Goal: Task Accomplishment & Management: Use online tool/utility

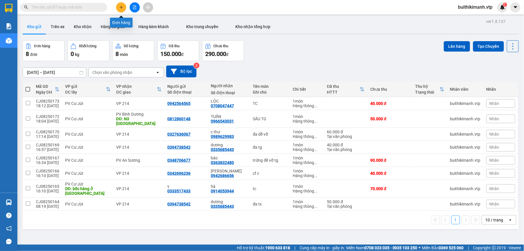
click at [122, 10] on button at bounding box center [121, 7] width 10 height 10
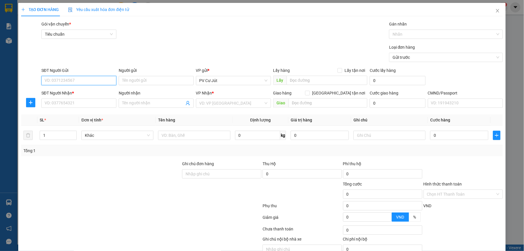
paste input "0942097070"
type input "0942097070"
click at [92, 100] on input "SĐT Người Nhận *" at bounding box center [78, 102] width 75 height 9
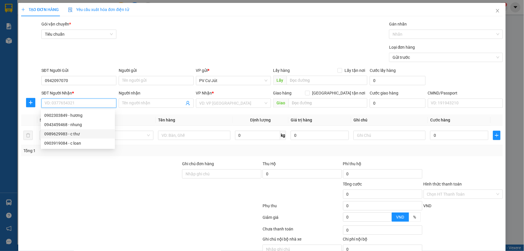
drag, startPoint x: 84, startPoint y: 131, endPoint x: 120, endPoint y: 120, distance: 37.8
click at [85, 133] on div "0989629983 - c thư" at bounding box center [77, 134] width 67 height 6
type input "0989629983"
type input "c thư"
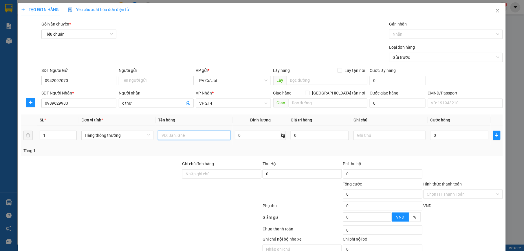
click at [177, 135] on input "text" at bounding box center [194, 135] width 72 height 9
type input "D"
type input "ĐA TG"
click at [441, 133] on input "0" at bounding box center [459, 135] width 58 height 9
click at [430, 139] on input "0" at bounding box center [459, 135] width 58 height 9
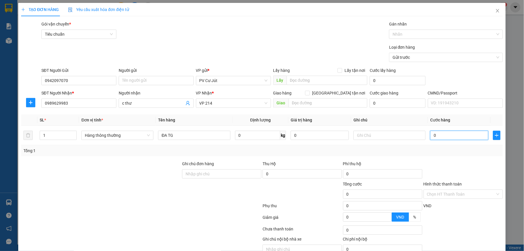
type input "50"
type input "500"
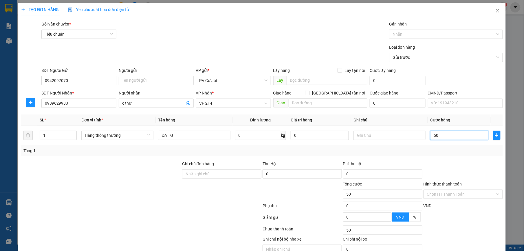
type input "500"
type input "5.000"
type input "50.000"
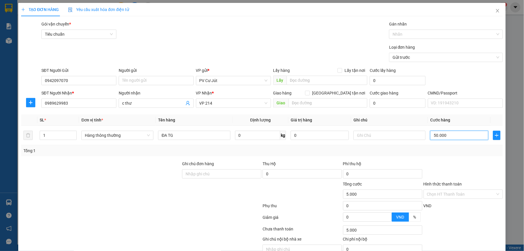
type input "50.000"
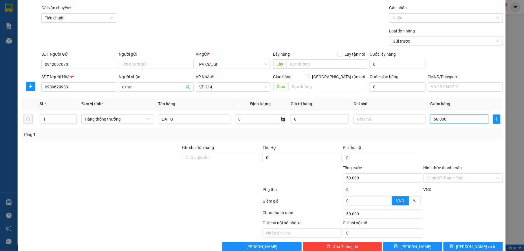
scroll to position [29, 0]
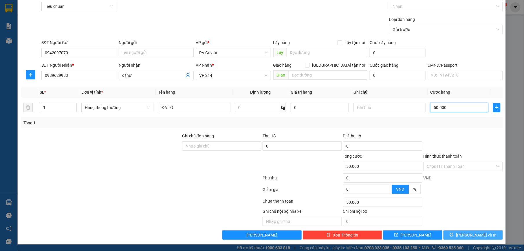
type input "50.000"
click at [471, 234] on span "[PERSON_NAME] và In" at bounding box center [476, 235] width 41 height 6
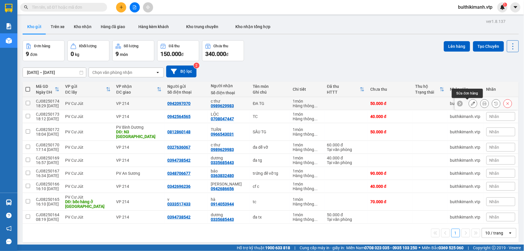
click at [471, 102] on icon at bounding box center [473, 103] width 4 height 4
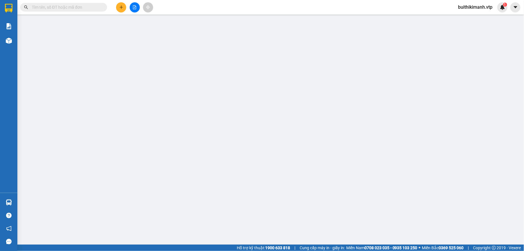
type input "0942097070"
type input "0989629983"
type input "c thư"
type input "50.000"
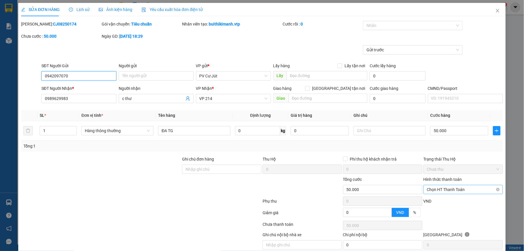
click at [463, 188] on span "Chọn HT Thanh Toán" at bounding box center [463, 189] width 72 height 9
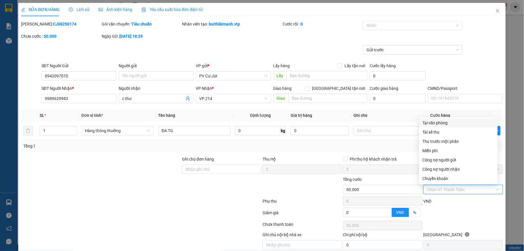
click at [457, 122] on div "Tại văn phòng" at bounding box center [458, 123] width 71 height 6
type input "0"
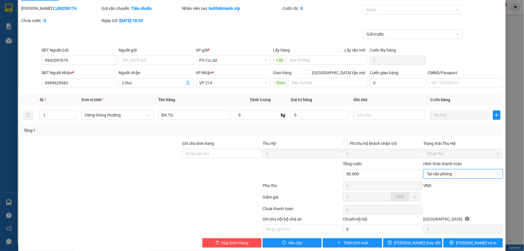
scroll to position [25, 0]
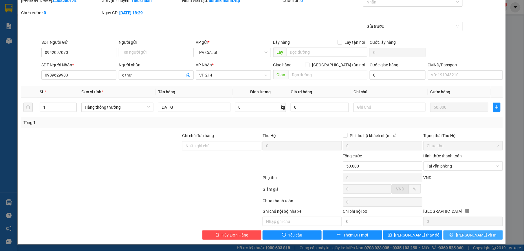
click at [453, 236] on button "[PERSON_NAME] và In" at bounding box center [472, 234] width 59 height 9
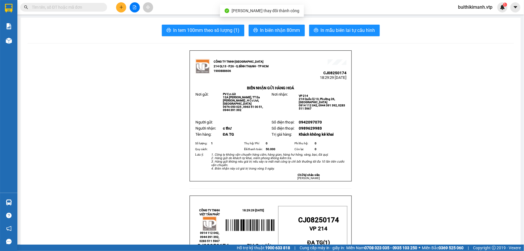
click at [338, 34] on span "In mẫu biên lai tự cấu hình" at bounding box center [348, 30] width 54 height 7
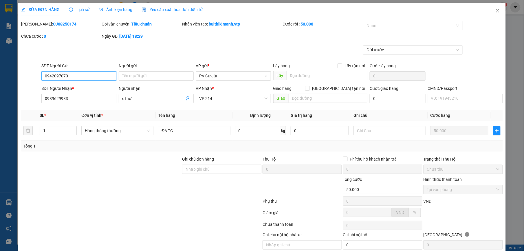
type input "0942097070"
type input "0989629983"
type input "c thư"
type input "50.000"
type input "09420970700352"
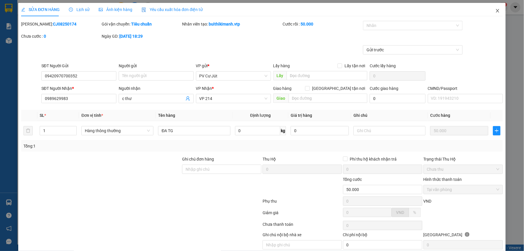
click at [496, 11] on icon "close" at bounding box center [497, 10] width 3 height 3
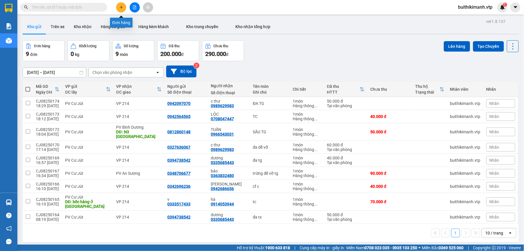
click at [123, 5] on icon "plus" at bounding box center [121, 7] width 4 height 4
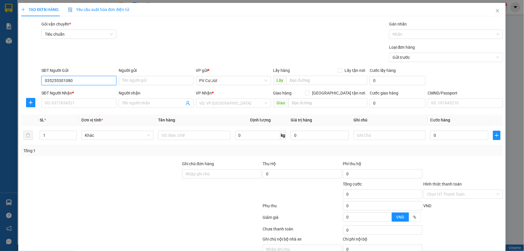
click at [53, 80] on input "035255301080" at bounding box center [78, 80] width 75 height 9
click at [102, 99] on input "SĐT Người Nhận *" at bounding box center [78, 102] width 75 height 9
click at [52, 83] on input "03555301080" at bounding box center [78, 80] width 75 height 9
type input "0355301080"
click at [78, 91] on div "0355301080" at bounding box center [77, 92] width 67 height 6
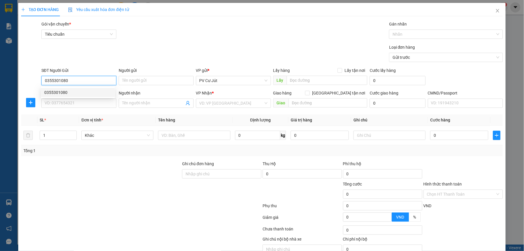
type input "0919367563"
type input "0398957293"
type input "0355301080"
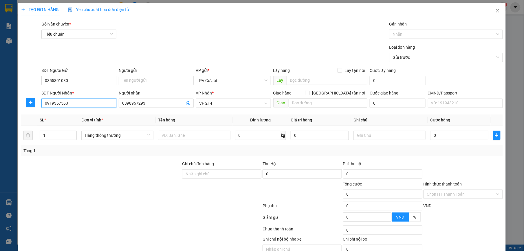
click at [81, 103] on input "0919367563" at bounding box center [78, 102] width 75 height 9
click at [104, 189] on div at bounding box center [101, 191] width 161 height 20
click at [177, 136] on input "text" at bounding box center [194, 135] width 72 height 9
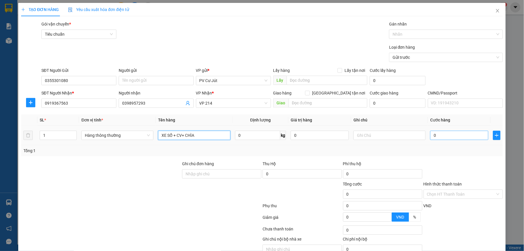
type input "XE SỐ + CV+ CHÌA"
click at [459, 136] on input "0" at bounding box center [459, 135] width 58 height 9
type input "3"
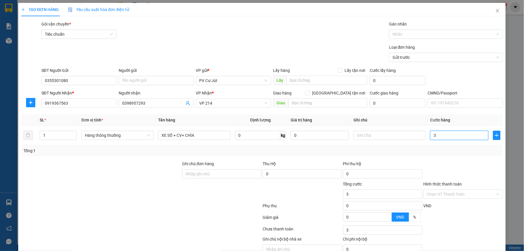
type input "35"
type input "350"
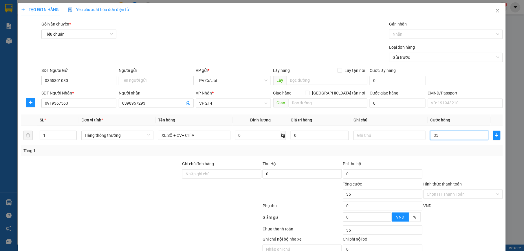
type input "350"
type input "3.500"
type input "35.000"
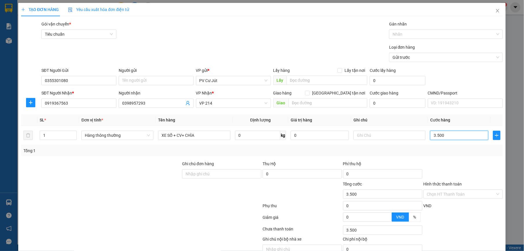
type input "35.000"
type input "350.000"
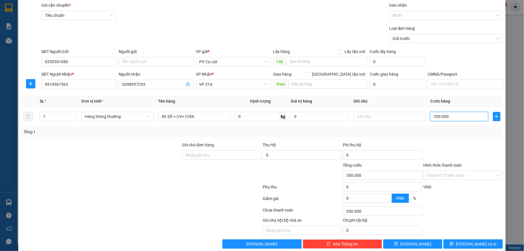
scroll to position [29, 0]
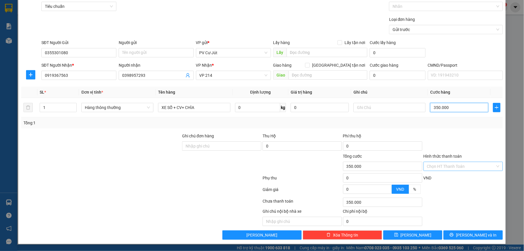
type input "350.000"
click at [452, 164] on input "Hình thức thanh toán" at bounding box center [461, 166] width 68 height 9
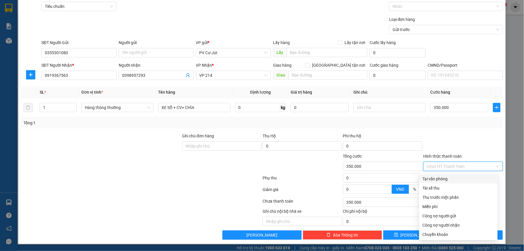
click at [447, 178] on div "Tại văn phòng" at bounding box center [458, 178] width 71 height 6
type input "0"
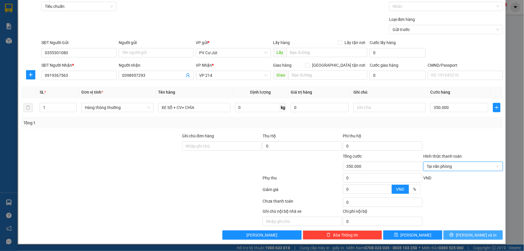
click at [450, 232] on button "[PERSON_NAME] và In" at bounding box center [472, 234] width 59 height 9
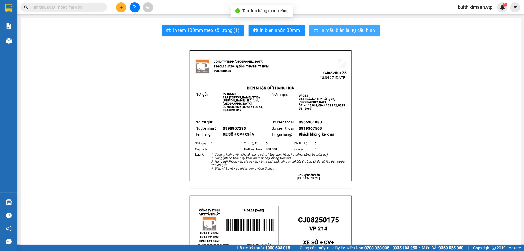
click at [334, 27] on span "In mẫu biên lai tự cấu hình" at bounding box center [348, 30] width 54 height 7
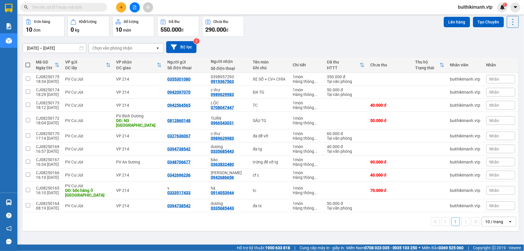
scroll to position [27, 0]
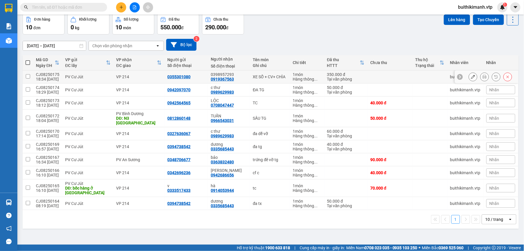
click at [253, 78] on div "XE SỐ + CV+ CHÌA" at bounding box center [270, 76] width 34 height 5
checkbox input "true"
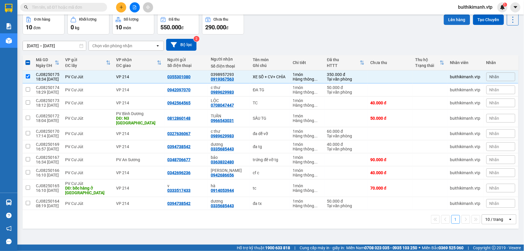
click at [455, 17] on button "Lên hàng" at bounding box center [457, 19] width 26 height 10
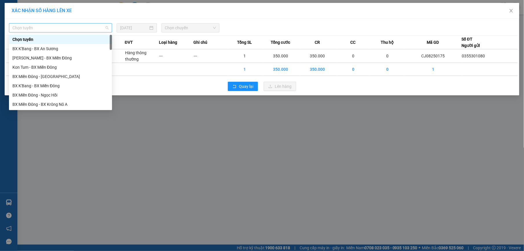
click at [87, 24] on span "Chọn tuyến" at bounding box center [60, 27] width 96 height 9
type input "KN"
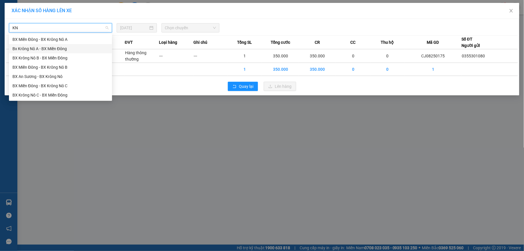
click at [70, 48] on div "Bx Krông Nô A - BX Miền Đông" at bounding box center [60, 48] width 96 height 6
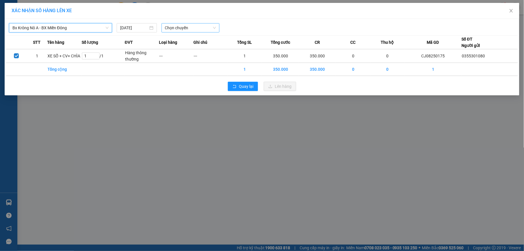
click at [167, 29] on span "Chọn chuyến" at bounding box center [190, 27] width 51 height 9
click at [169, 54] on div "20:00 - 50H-807.80" at bounding box center [188, 57] width 52 height 9
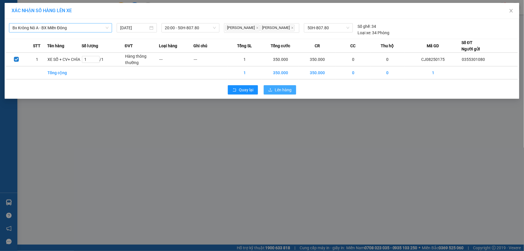
click at [280, 91] on span "Lên hàng" at bounding box center [283, 90] width 17 height 6
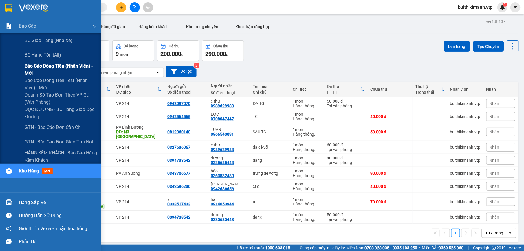
click at [74, 67] on span "Báo cáo dòng tiền (nhân viên) - mới" at bounding box center [61, 69] width 72 height 14
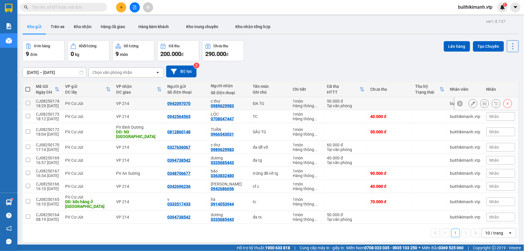
drag, startPoint x: 175, startPoint y: 108, endPoint x: 174, endPoint y: 116, distance: 7.9
click at [173, 111] on tbody "CJ08250174 18:29 [DATE] PV Cư Jút VP 214 0942097070 c thư 0989629983 ĐA TG 1 mó…" at bounding box center [271, 160] width 496 height 126
click at [174, 116] on div "0942564565" at bounding box center [178, 116] width 23 height 5
click at [170, 104] on div "0942097070" at bounding box center [178, 103] width 23 height 5
click at [29, 102] on input "checkbox" at bounding box center [28, 103] width 4 height 4
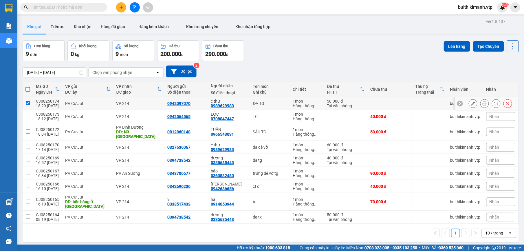
checkbox input "true"
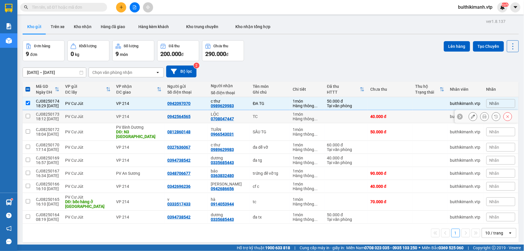
click at [27, 114] on input "checkbox" at bounding box center [28, 116] width 4 height 4
checkbox input "true"
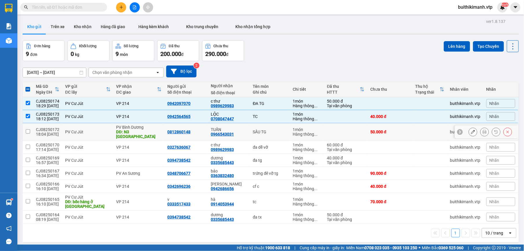
click at [30, 133] on td at bounding box center [28, 132] width 10 height 18
checkbox input "true"
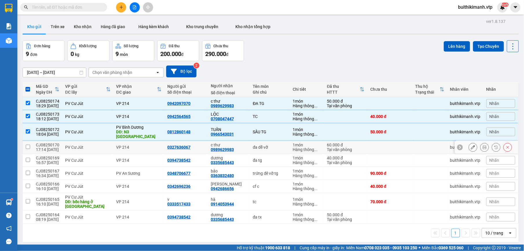
click at [24, 142] on td at bounding box center [28, 147] width 10 height 13
checkbox input "true"
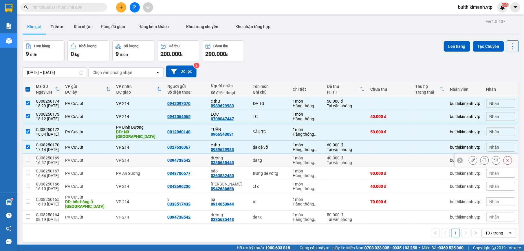
click at [82, 158] on div "PV Cư Jút" at bounding box center [87, 160] width 45 height 5
checkbox input "true"
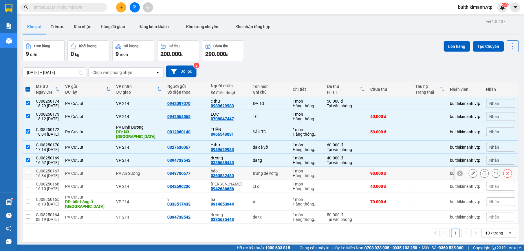
click at [94, 167] on td "PV Cư Jút" at bounding box center [87, 173] width 51 height 13
checkbox input "true"
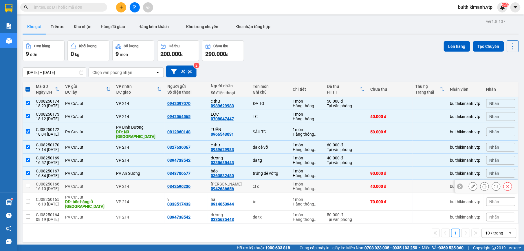
click at [97, 188] on td "PV Cư Jút" at bounding box center [87, 186] width 51 height 13
checkbox input "true"
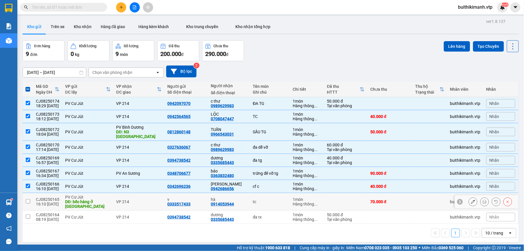
click at [97, 195] on div "PV Cư Jút" at bounding box center [87, 197] width 45 height 5
checkbox input "true"
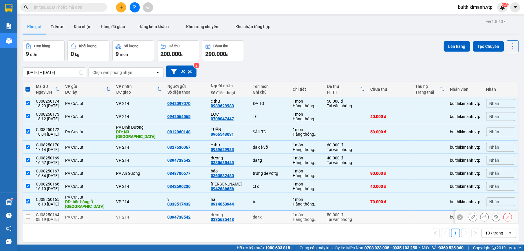
click at [90, 214] on div "PV Cư Jút" at bounding box center [87, 216] width 45 height 5
checkbox input "true"
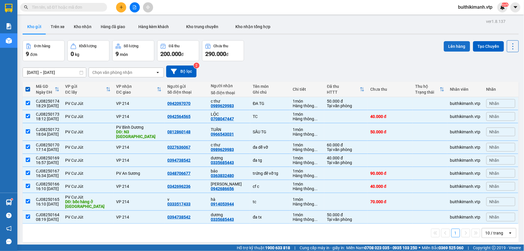
click at [453, 42] on button "Lên hàng" at bounding box center [457, 46] width 26 height 10
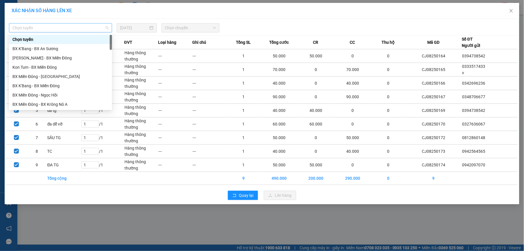
click at [41, 28] on span "Chọn tuyến" at bounding box center [60, 27] width 96 height 9
type input "K"
type input "CU"
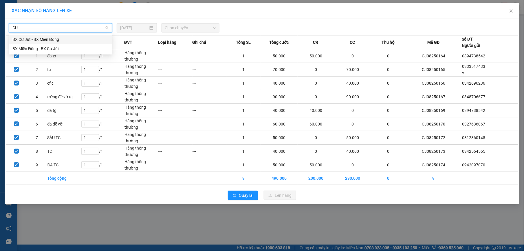
click at [71, 42] on div "BX Cư Jút - BX Miền Đông" at bounding box center [60, 39] width 96 height 6
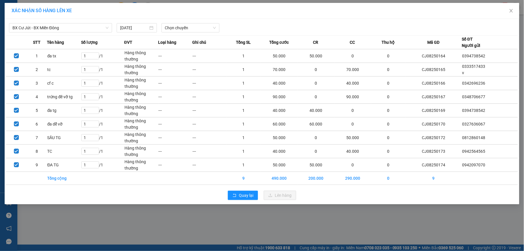
click at [186, 21] on div "BX Cư Jút - BX Miền Đông [DATE] Chọn chuyến" at bounding box center [262, 26] width 512 height 12
click at [184, 25] on span "Chọn chuyến" at bounding box center [190, 27] width 51 height 9
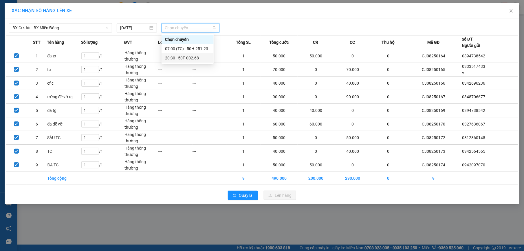
click at [181, 56] on div "20:30 - 50F-002.68" at bounding box center [187, 58] width 45 height 6
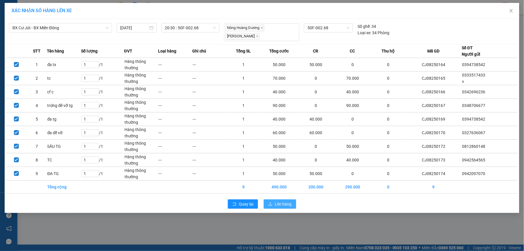
click at [278, 207] on span "Lên hàng" at bounding box center [283, 204] width 17 height 6
